Goal: Information Seeking & Learning: Learn about a topic

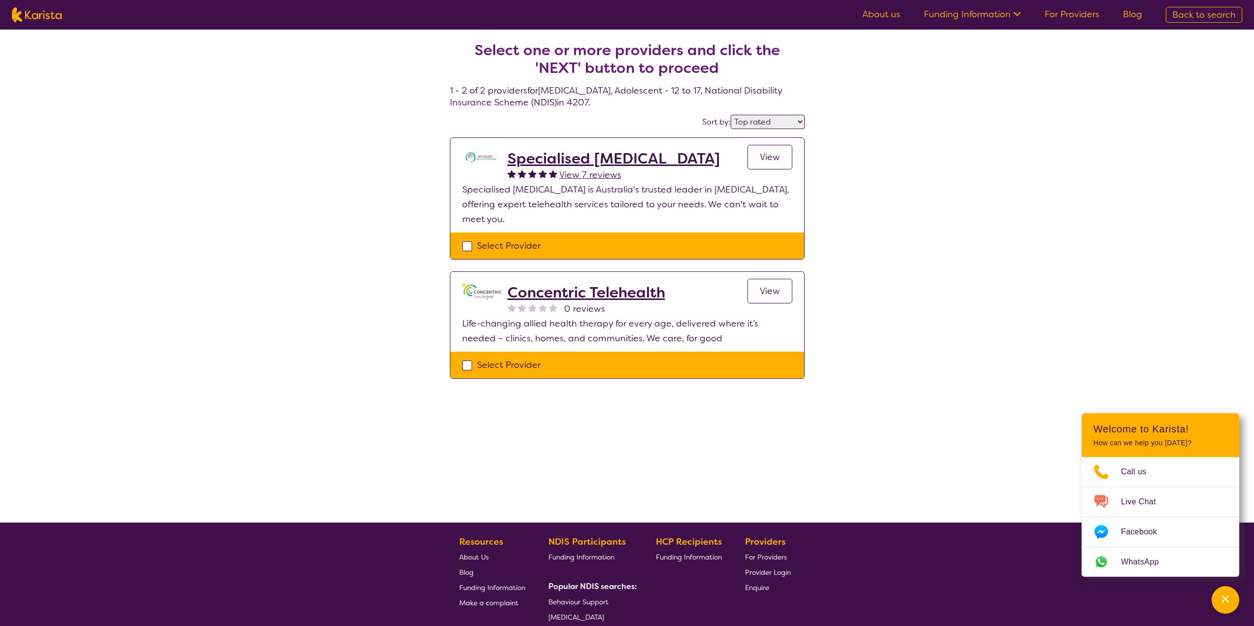
select select "by_score"
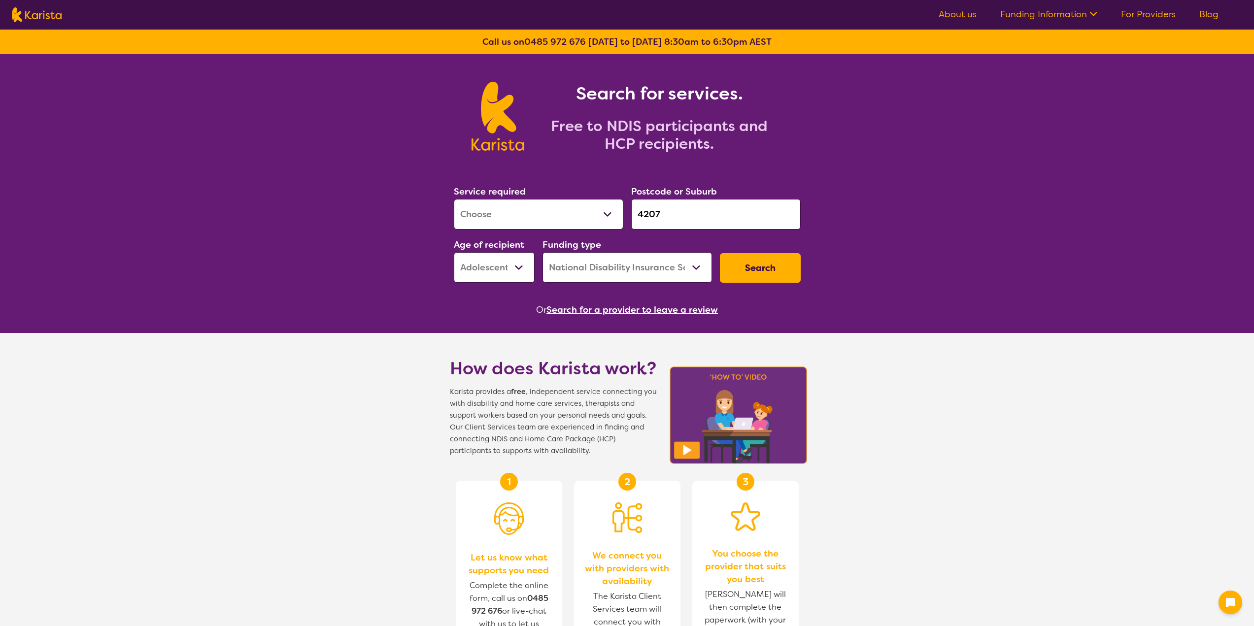
select select "[MEDICAL_DATA]"
select select "AS"
select select "NDIS"
drag, startPoint x: 668, startPoint y: 215, endPoint x: 632, endPoint y: 236, distance: 42.2
click at [632, 236] on div "Service required Allied Health Assistant Assessment ([MEDICAL_DATA] or [MEDICAL…" at bounding box center [627, 233] width 355 height 106
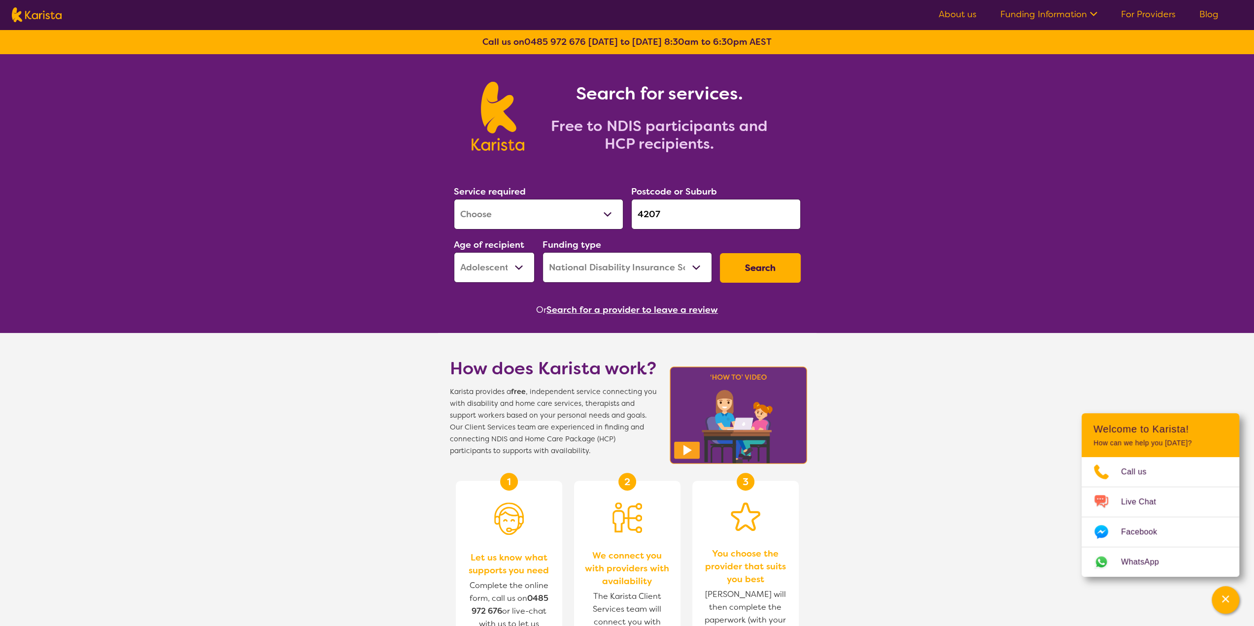
paste input "3750"
type input "3750"
click at [558, 211] on select "Allied Health Assistant Assessment ([MEDICAL_DATA] or [MEDICAL_DATA]) Behaviour…" at bounding box center [538, 214] width 169 height 31
select select "[MEDICAL_DATA]"
click at [454, 199] on select "Allied Health Assistant Assessment ([MEDICAL_DATA] or [MEDICAL_DATA]) Behaviour…" at bounding box center [538, 214] width 169 height 31
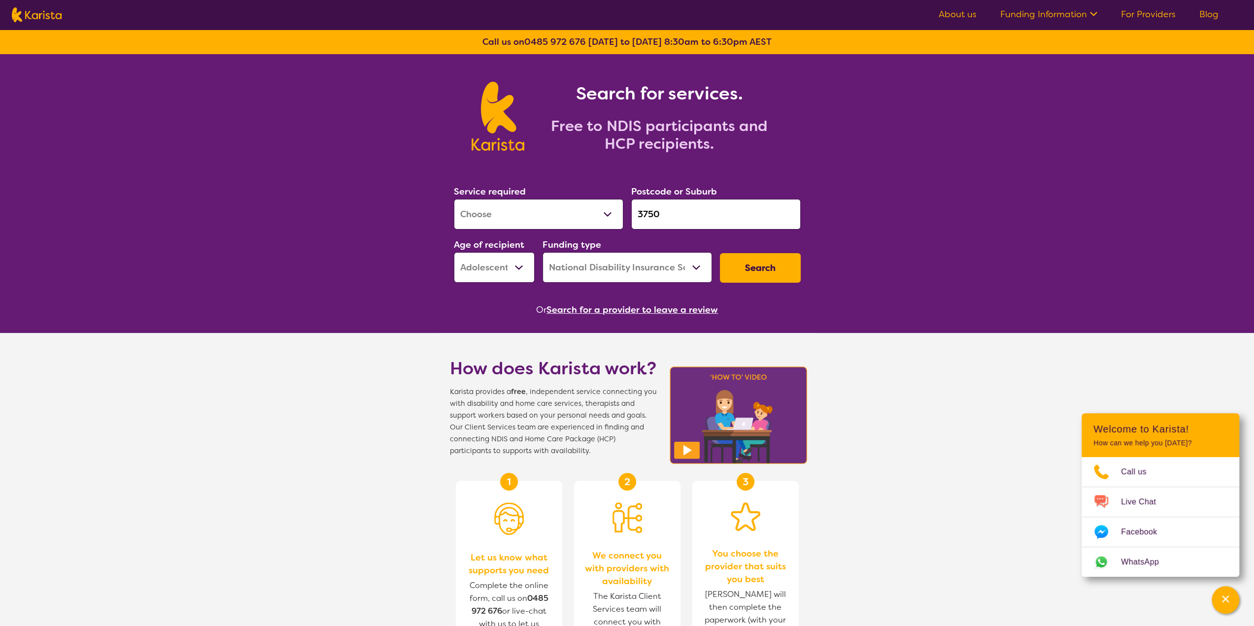
click at [511, 270] on select "Early Childhood - 0 to 9 Child - 10 to 11 Adolescent - 12 to 17 Adult - 18 to 6…" at bounding box center [494, 267] width 81 height 31
select select "EC"
click at [454, 252] on select "Early Childhood - 0 to 9 Child - 10 to 11 Adolescent - 12 to 17 Adult - 18 to 6…" at bounding box center [494, 267] width 81 height 31
click at [761, 261] on button "Search" at bounding box center [760, 268] width 81 height 30
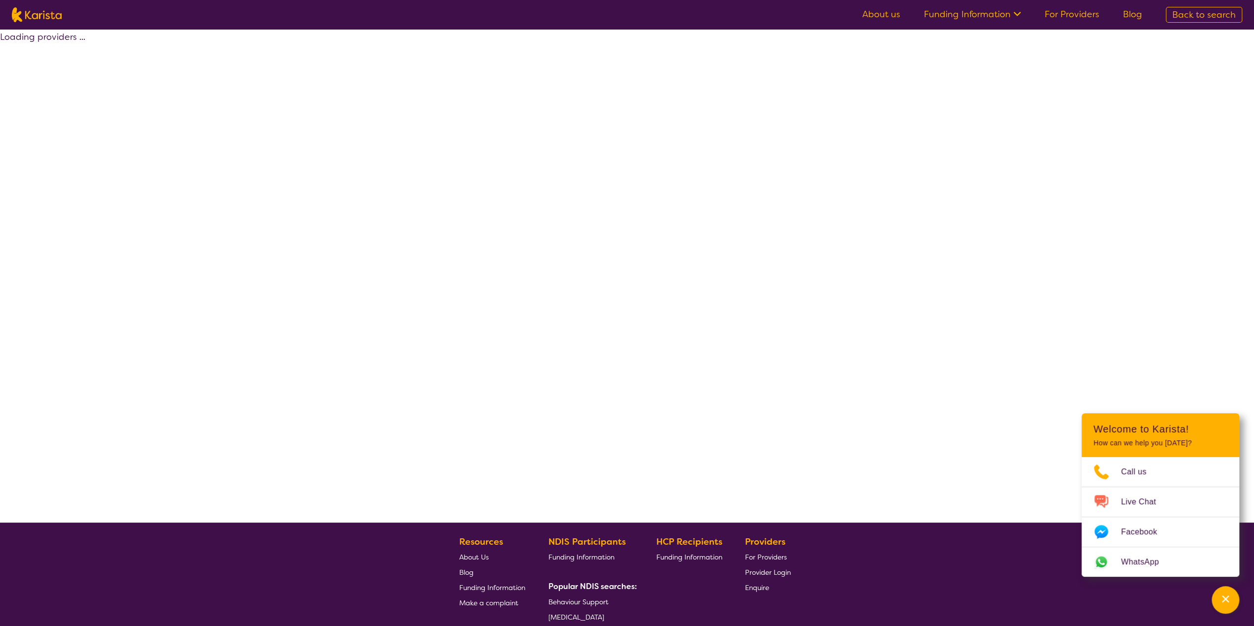
select select "by_score"
